Goal: Information Seeking & Learning: Find specific fact

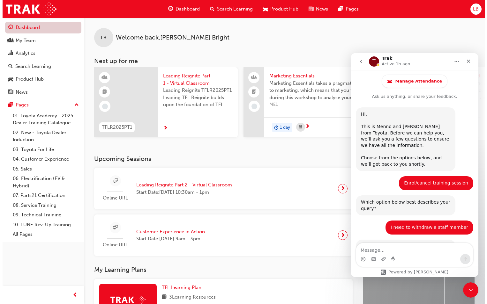
scroll to position [598, 0]
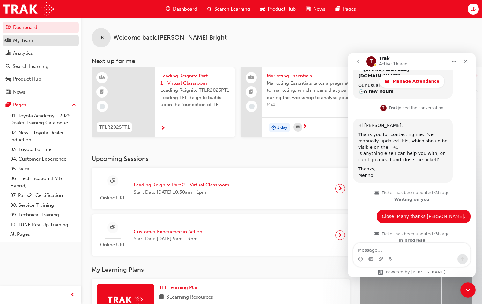
click at [25, 38] on div "My Team" at bounding box center [23, 40] width 20 height 7
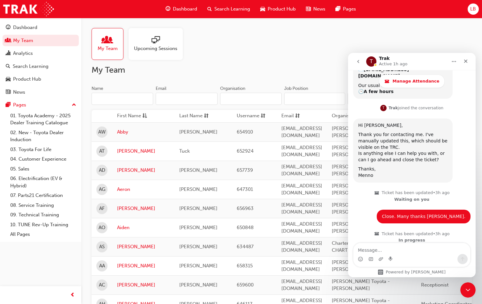
click at [107, 41] on span "people-icon" at bounding box center [107, 40] width 8 height 9
click at [123, 100] on input "Name" at bounding box center [123, 99] width 62 height 12
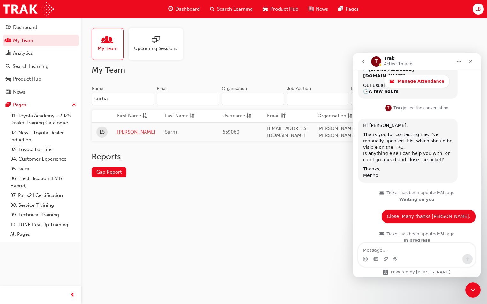
type input "surha"
click at [125, 131] on link "[PERSON_NAME]" at bounding box center [136, 132] width 38 height 7
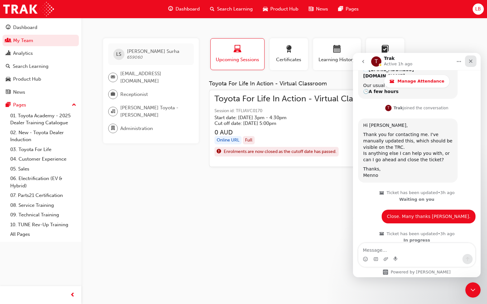
click at [473, 59] on icon "Close" at bounding box center [470, 61] width 5 height 5
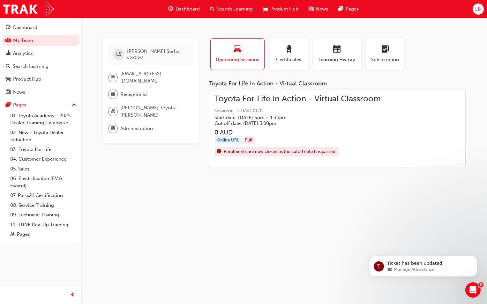
scroll to position [598, 0]
click at [233, 138] on div "Online URL" at bounding box center [227, 140] width 27 height 9
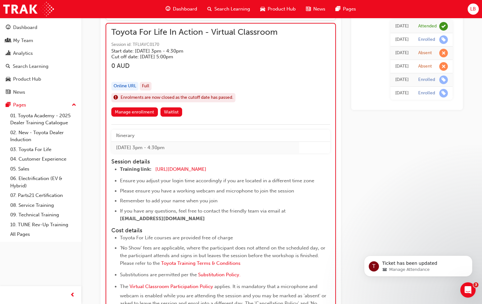
scroll to position [651, 0]
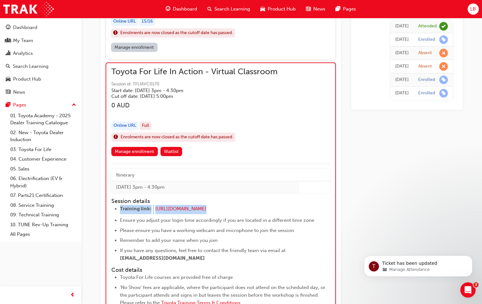
drag, startPoint x: 236, startPoint y: 209, endPoint x: 115, endPoint y: 212, distance: 121.9
click at [120, 212] on li "Training link: [URL][DOMAIN_NAME] ​" at bounding box center [219, 209] width 199 height 9
drag, startPoint x: 115, startPoint y: 212, endPoint x: 175, endPoint y: 210, distance: 60.3
copy li "Training link: [URL][DOMAIN_NAME]"
click at [247, 206] on li "Training link: [URL][DOMAIN_NAME] ​" at bounding box center [219, 209] width 199 height 9
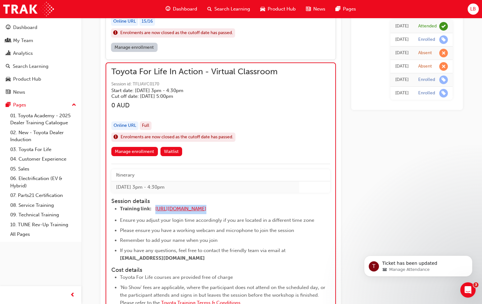
drag, startPoint x: 253, startPoint y: 208, endPoint x: 155, endPoint y: 206, distance: 97.7
click at [155, 206] on li "Training link: [URL][DOMAIN_NAME] ​" at bounding box center [219, 209] width 199 height 9
drag, startPoint x: 155, startPoint y: 206, endPoint x: 164, endPoint y: 208, distance: 8.4
copy li "[URL][DOMAIN_NAME]"
click at [269, 199] on h4 "Session details" at bounding box center [214, 201] width 207 height 7
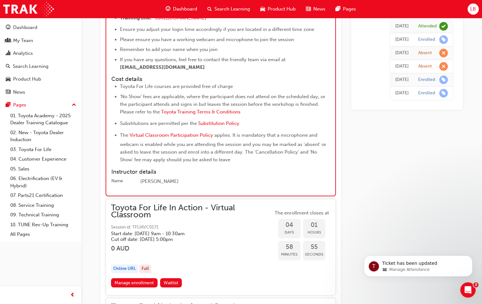
scroll to position [842, 0]
